Goal: Information Seeking & Learning: Check status

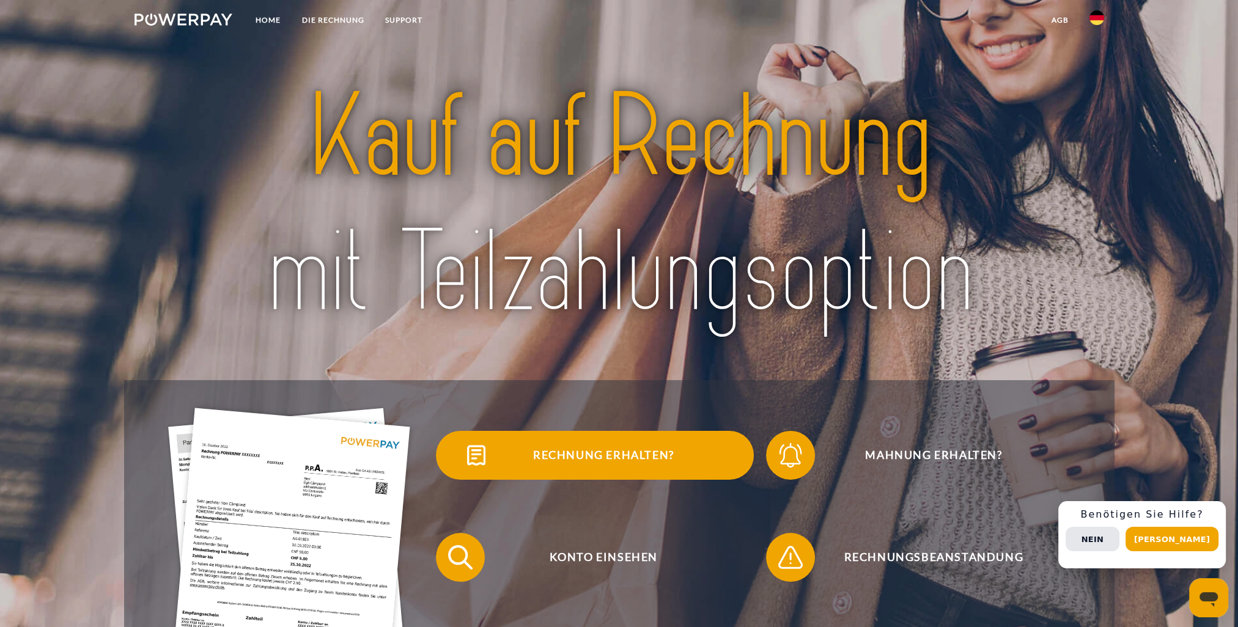
click at [645, 459] on span "Rechnung erhalten?" at bounding box center [603, 455] width 299 height 49
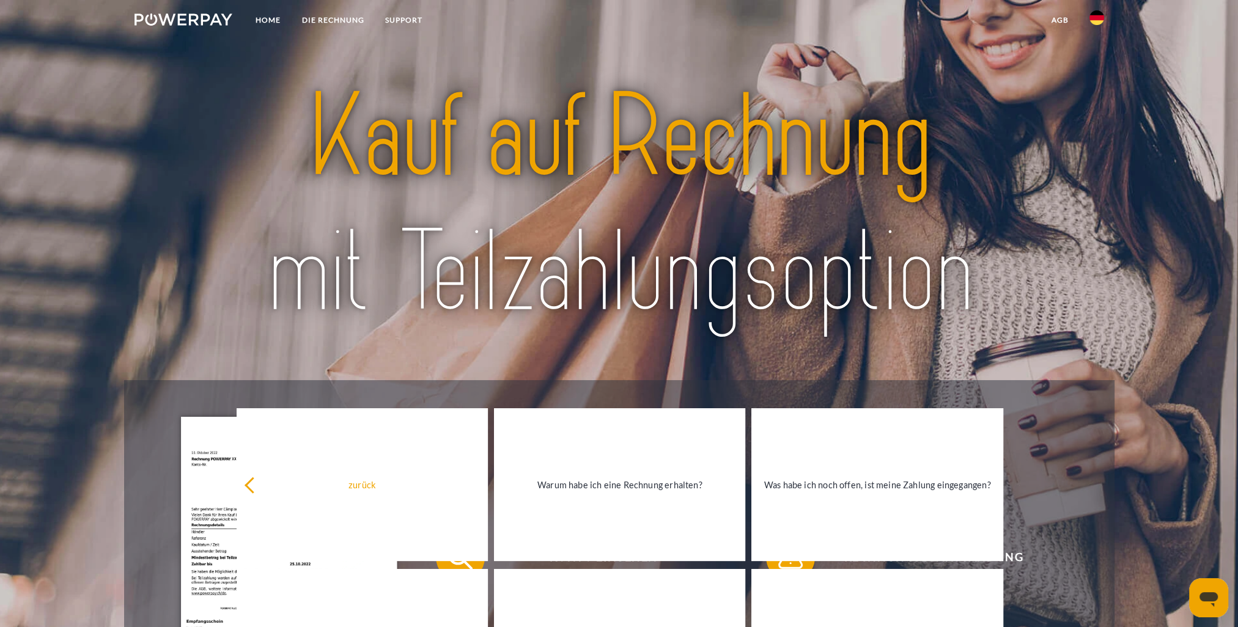
scroll to position [183, 0]
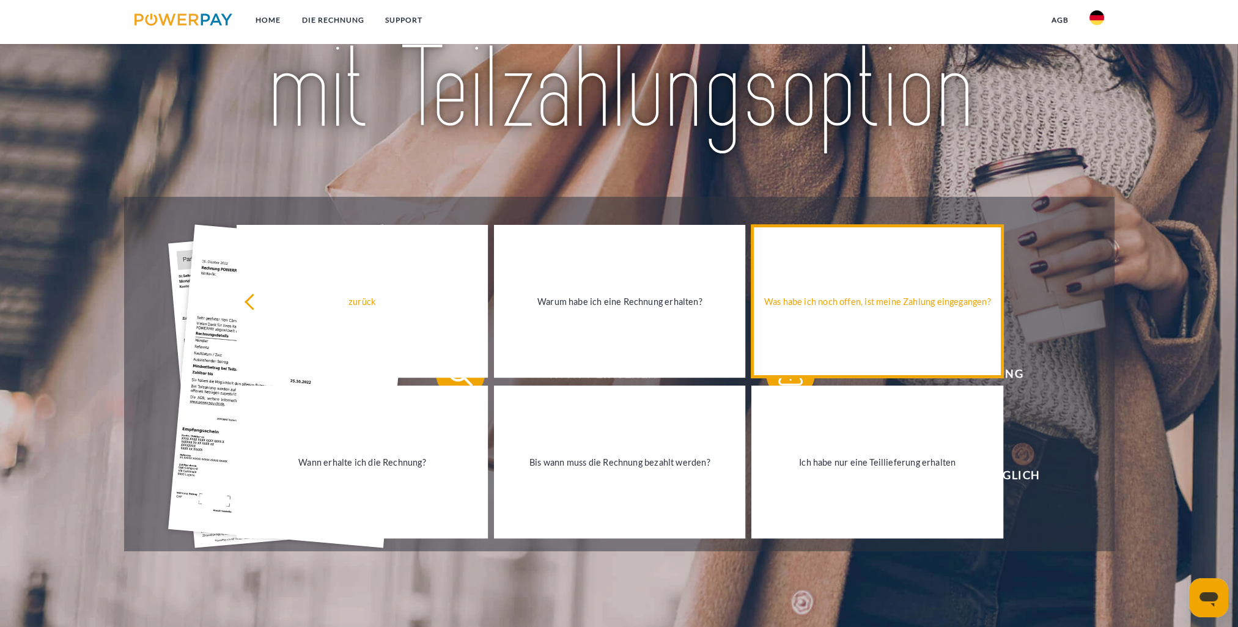
click at [874, 308] on div "Was habe ich noch offen, ist meine Zahlung eingegangen?" at bounding box center [877, 301] width 237 height 17
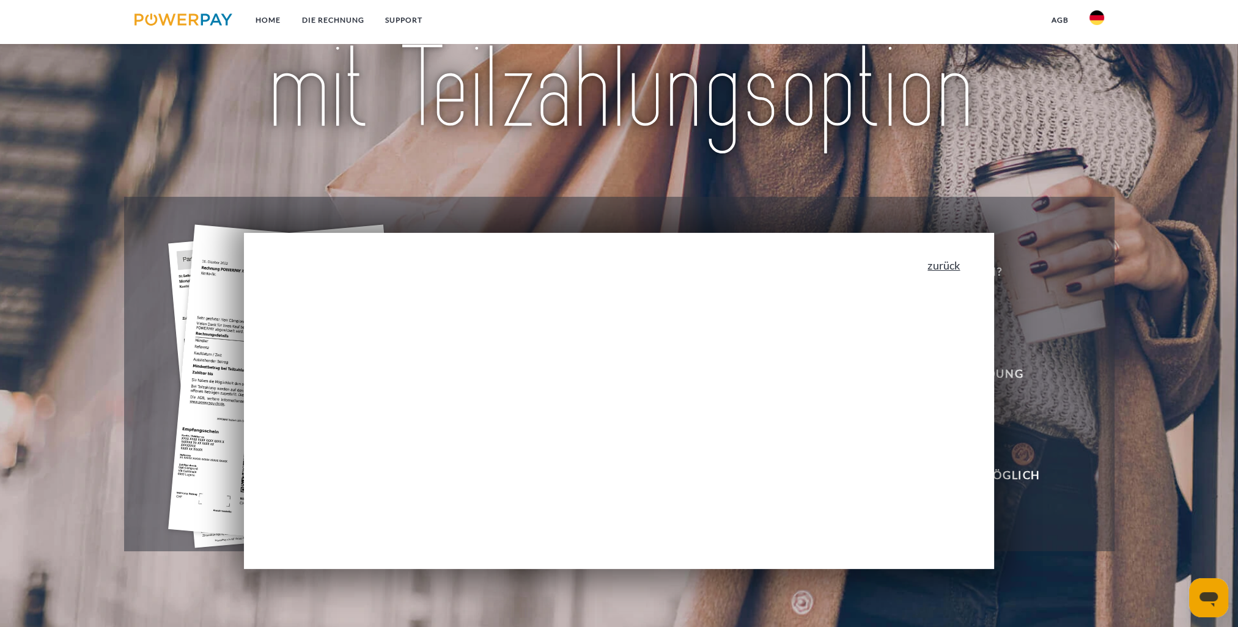
click at [953, 271] on link "zurück" at bounding box center [943, 265] width 32 height 11
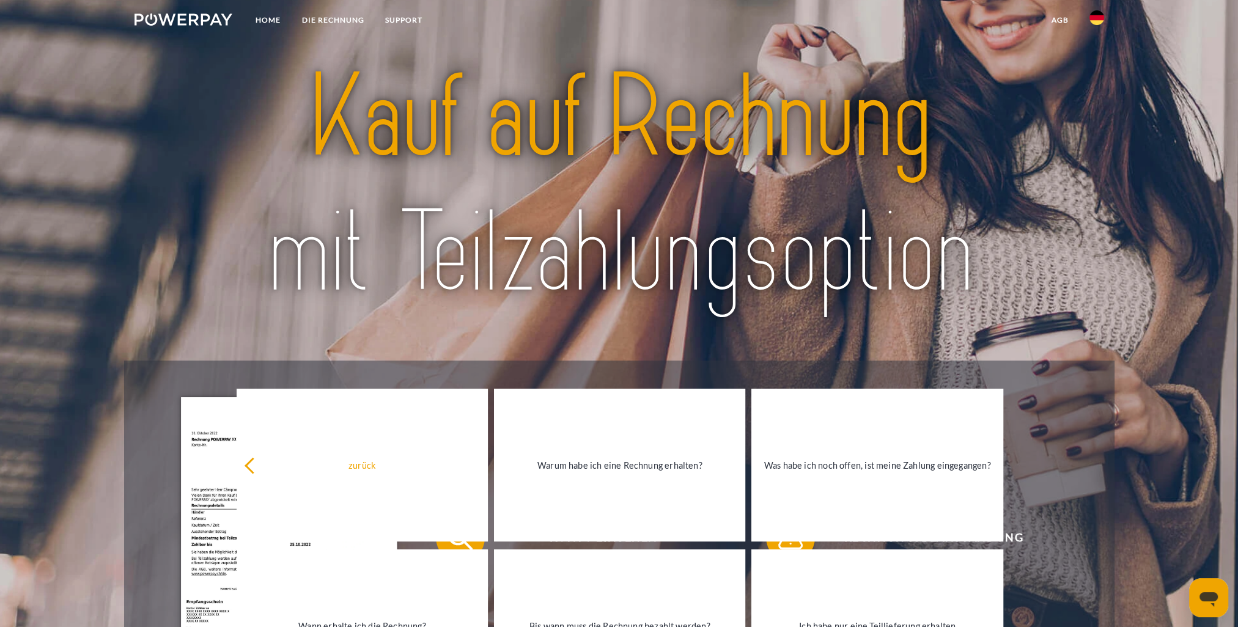
scroll to position [0, 0]
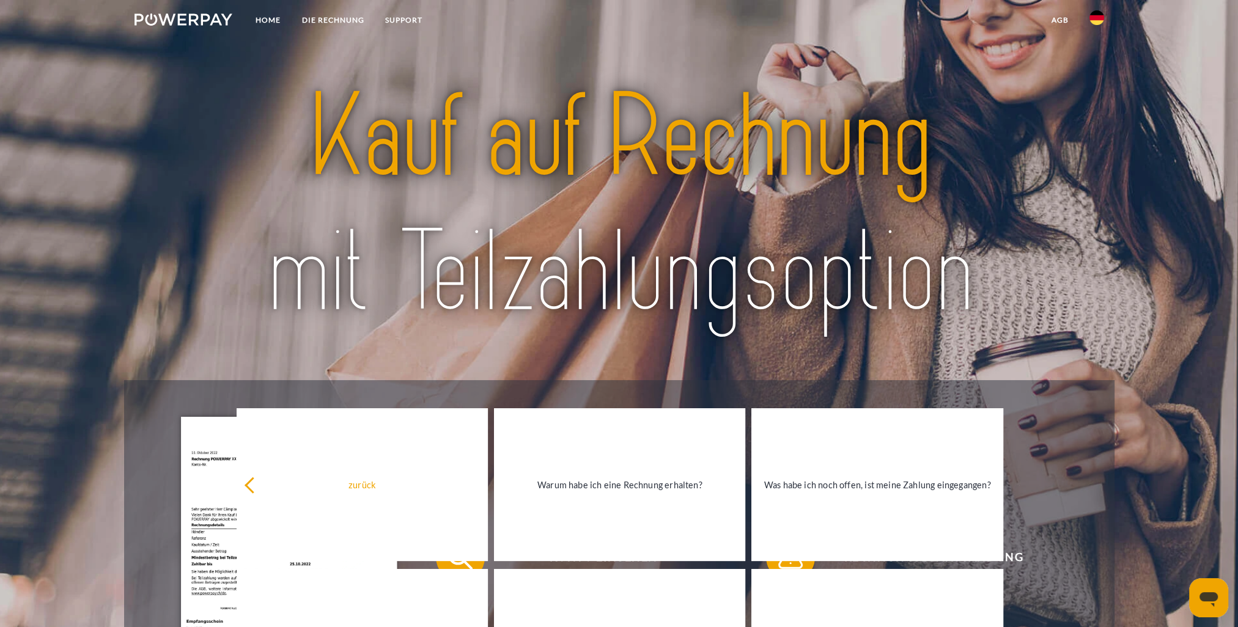
click at [1097, 18] on img at bounding box center [1096, 17] width 15 height 15
click at [1149, 31] on nav "Home DIE RECHNUNG SUPPORT agb" at bounding box center [619, 21] width 1238 height 43
click at [1052, 20] on link "agb" at bounding box center [1060, 20] width 38 height 22
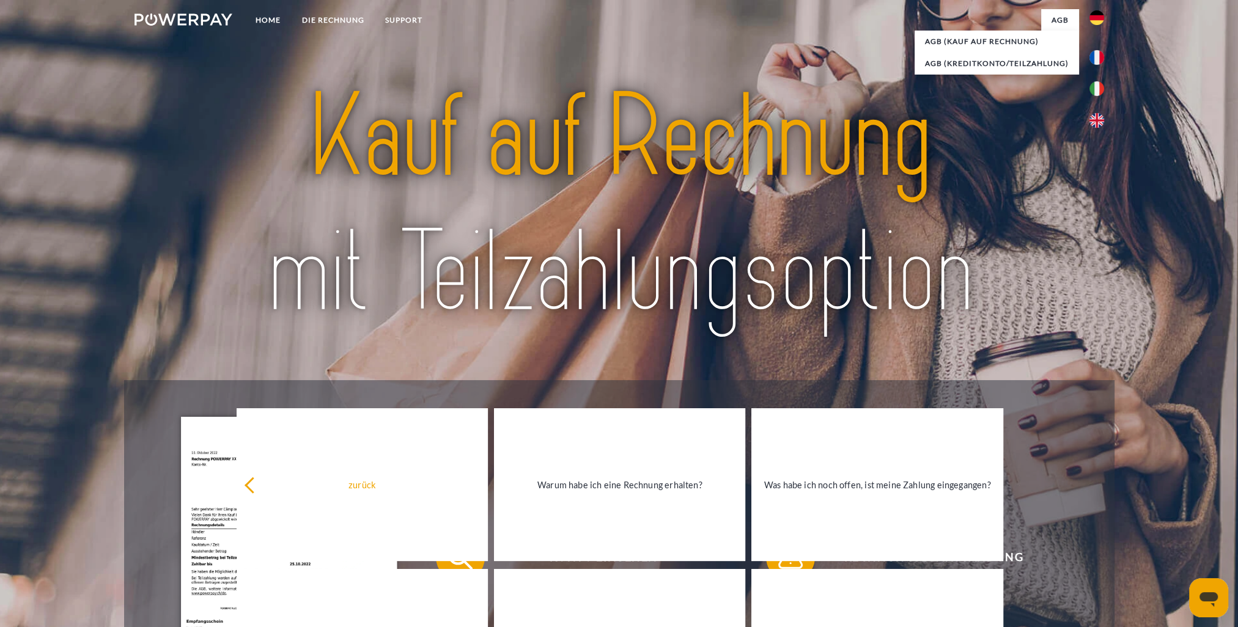
click at [927, 21] on nav "Home DIE RECHNUNG SUPPORT agb" at bounding box center [619, 21] width 1238 height 43
click at [812, 39] on nav "Home DIE RECHNUNG SUPPORT agb" at bounding box center [619, 21] width 1238 height 43
click at [416, 22] on link "SUPPORT" at bounding box center [403, 20] width 58 height 22
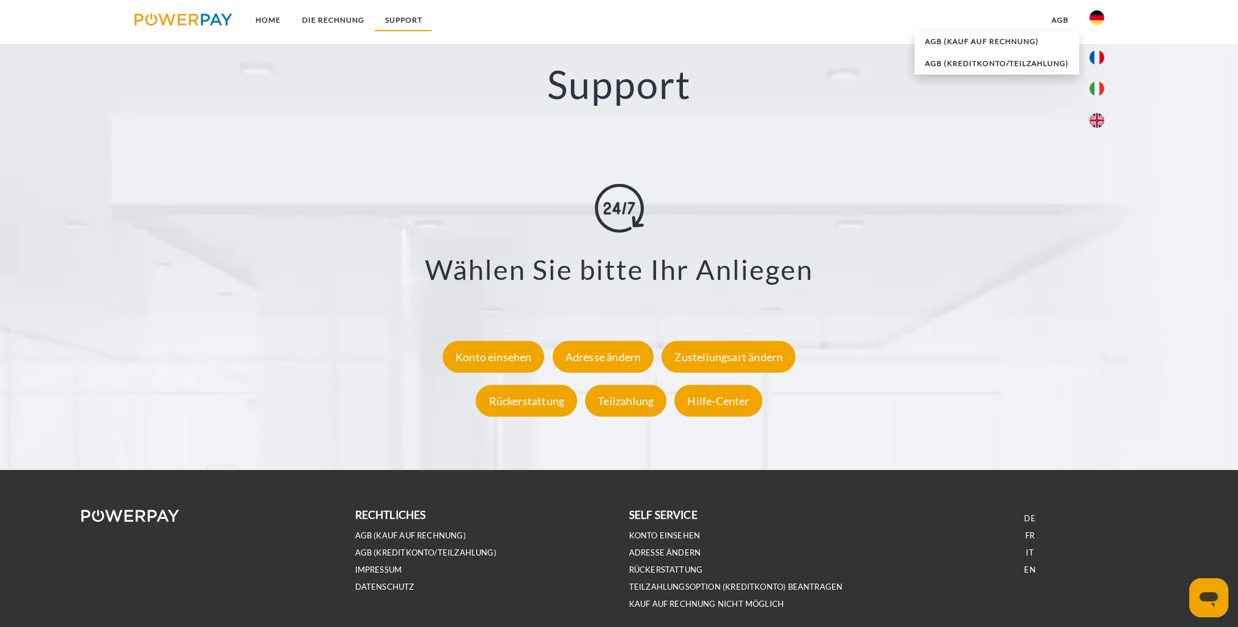
scroll to position [2177, 0]
